Goal: Information Seeking & Learning: Learn about a topic

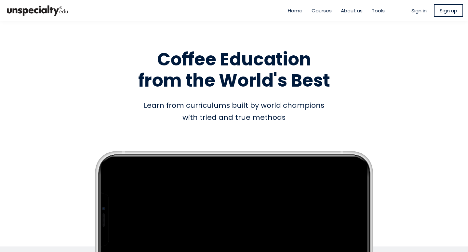
click at [412, 9] on span "Sign in" at bounding box center [418, 10] width 15 height 7
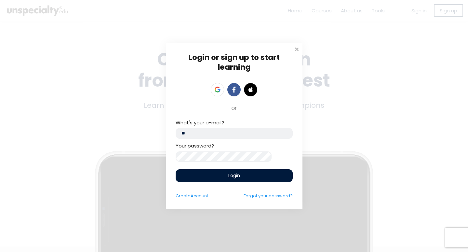
type input "*"
type input "**********"
click at [213, 171] on div "Login" at bounding box center [234, 175] width 117 height 13
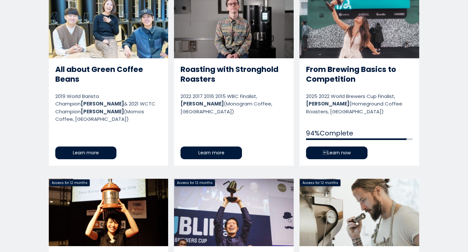
scroll to position [368, 0]
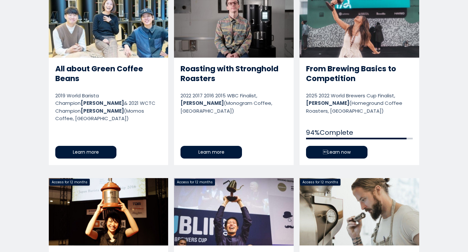
click at [328, 75] on link "From Brewing Basics to Competition" at bounding box center [360, 77] width 120 height 174
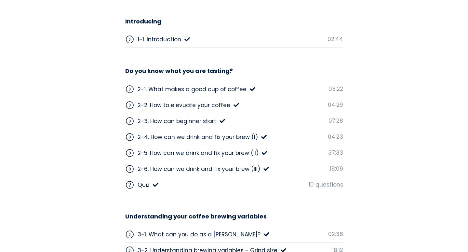
scroll to position [1666, 0]
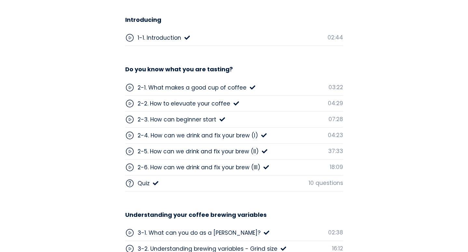
click at [210, 147] on div "2-5. How can we drink and fix your brew (II)" at bounding box center [198, 151] width 121 height 8
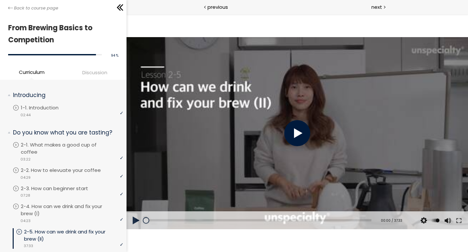
click at [291, 133] on div at bounding box center [297, 133] width 26 height 26
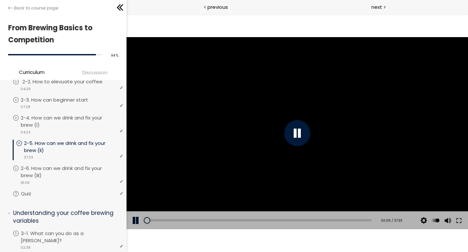
scroll to position [89, 0]
click at [377, 10] on span "next" at bounding box center [376, 6] width 11 height 7
